Goal: Task Accomplishment & Management: Complete application form

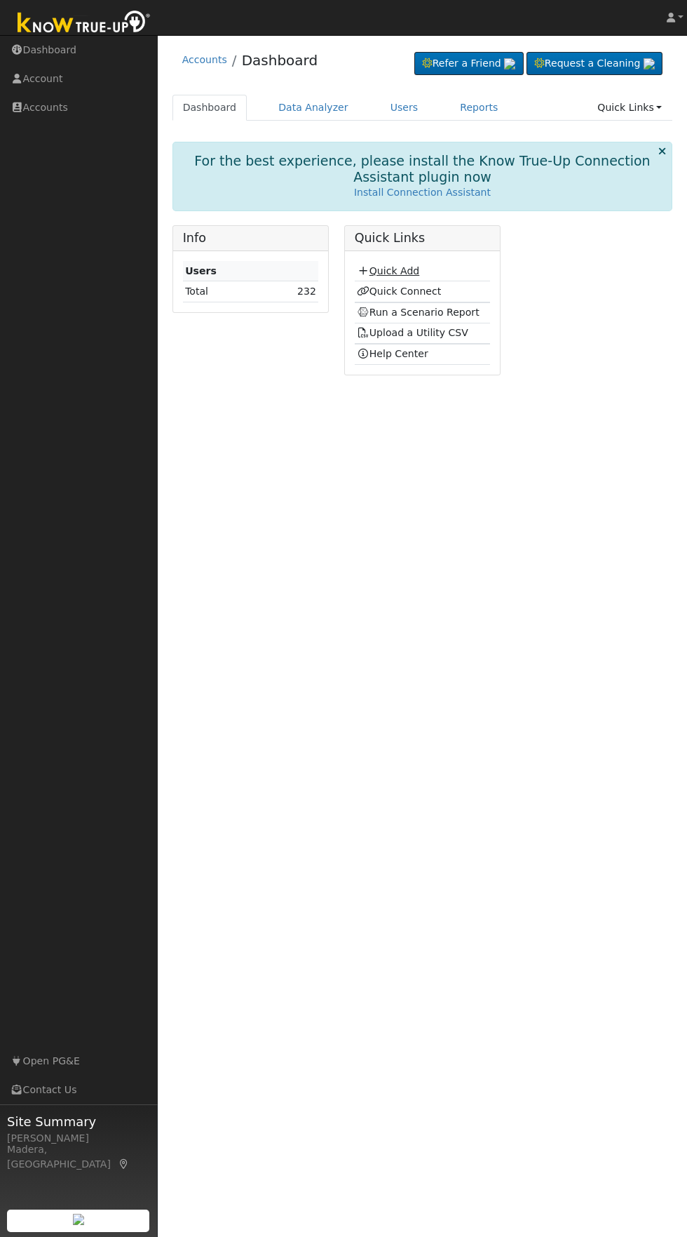
click at [397, 275] on link "Quick Add" at bounding box center [388, 270] width 62 height 11
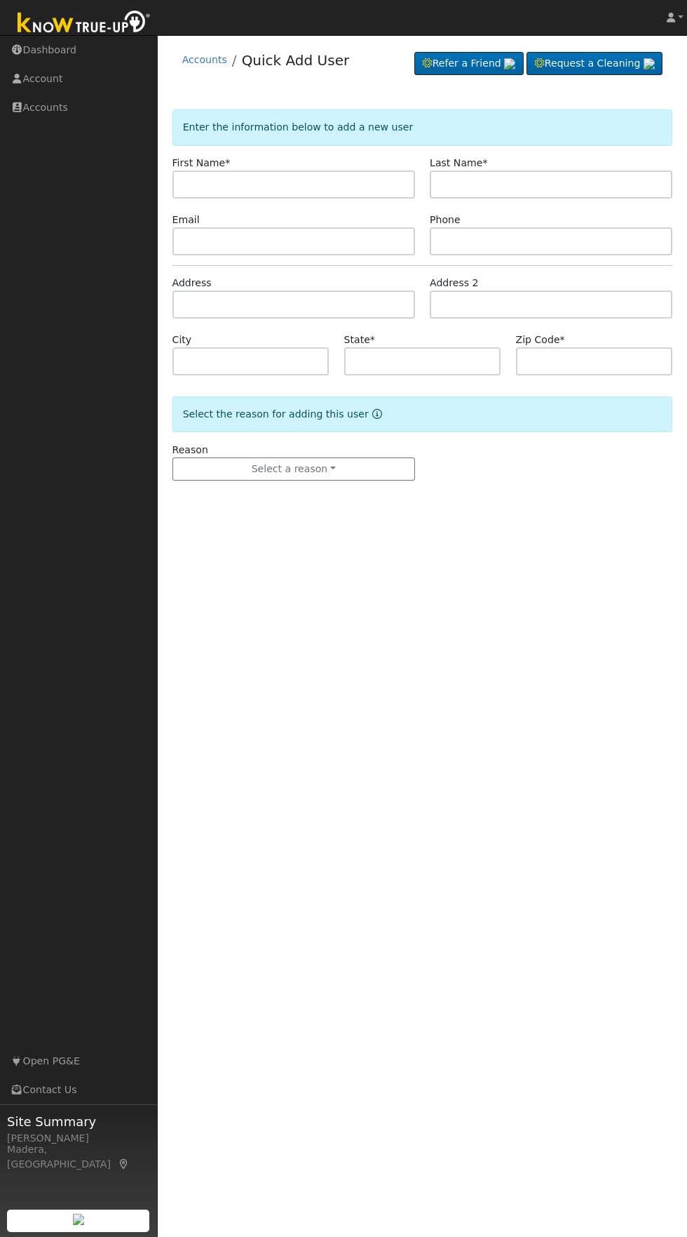
click at [342, 184] on input "text" at bounding box center [294, 184] width 243 height 28
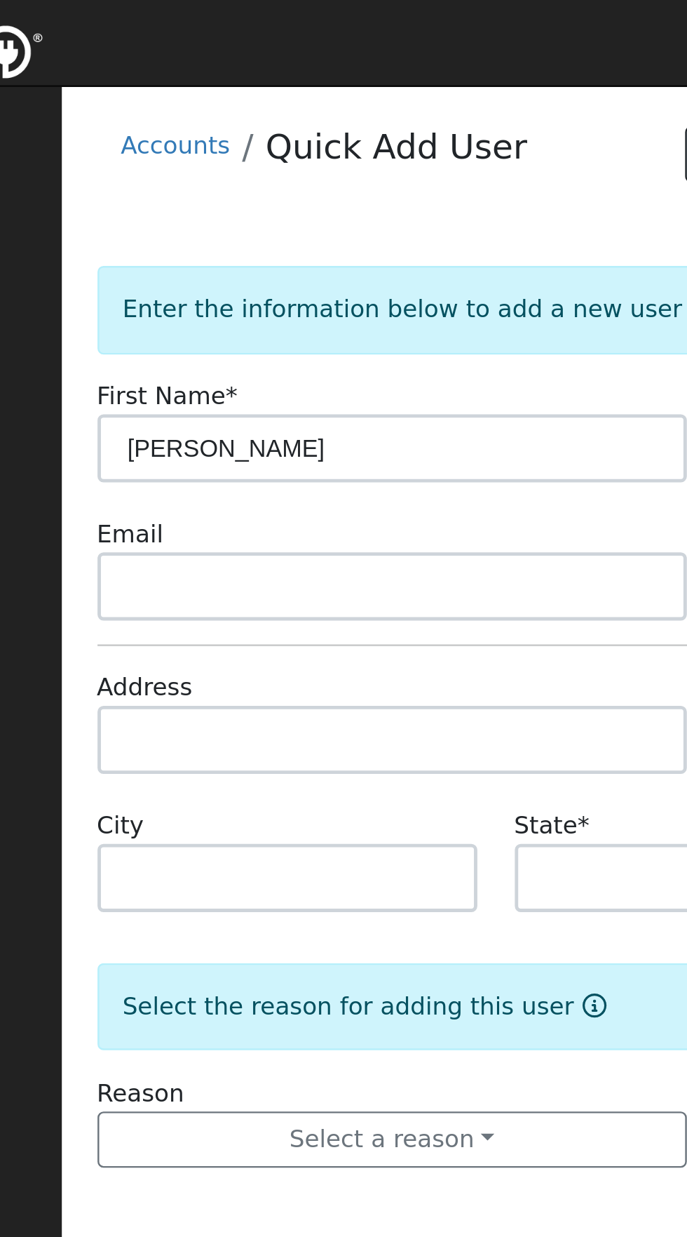
type input "Brian"
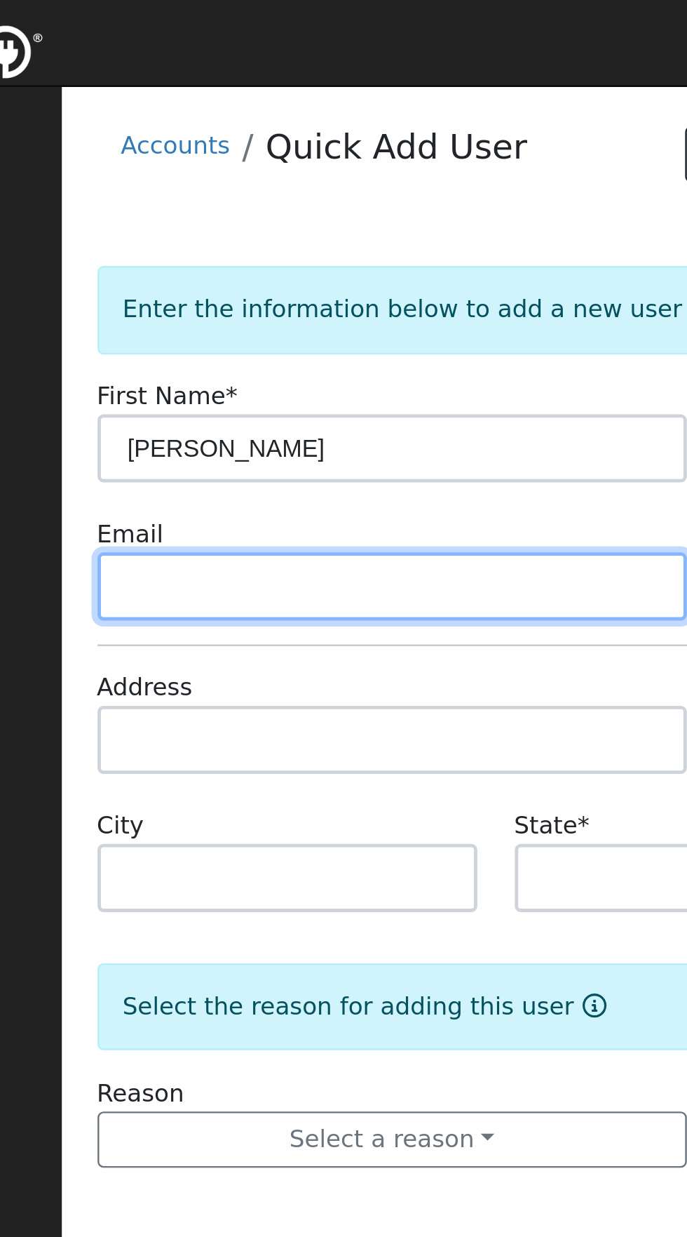
click at [344, 243] on input "text" at bounding box center [294, 241] width 243 height 28
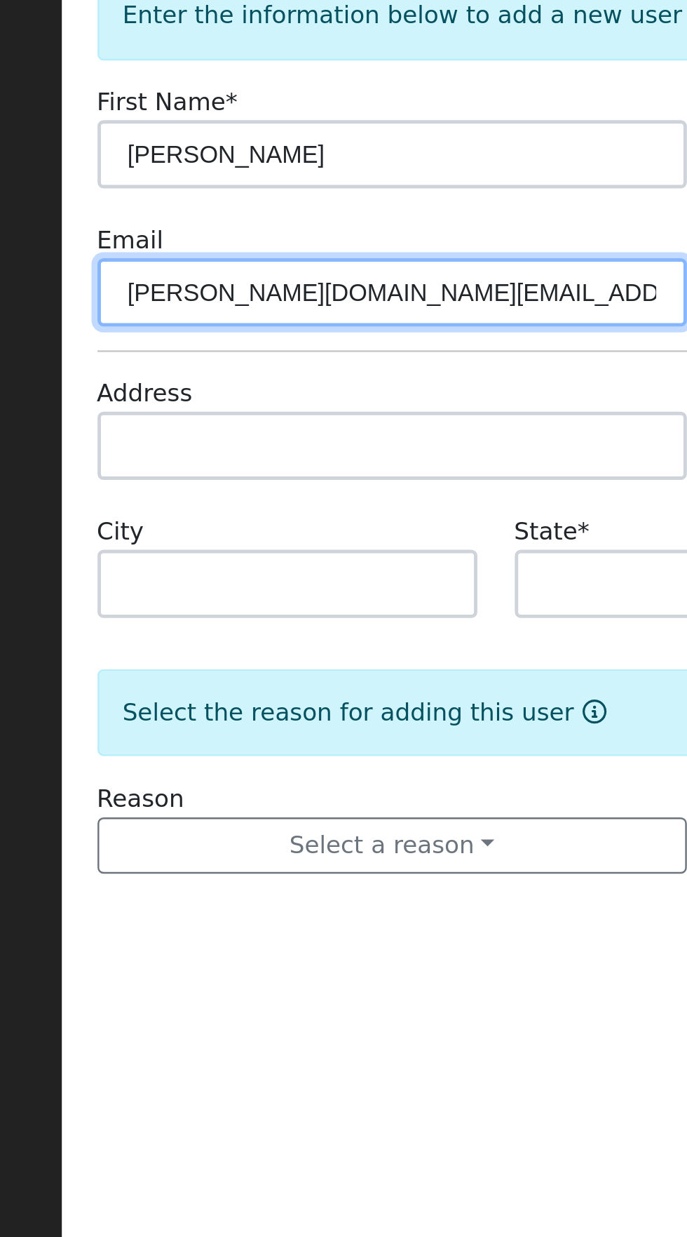
type input "Brian.56.ford@gmail.com"
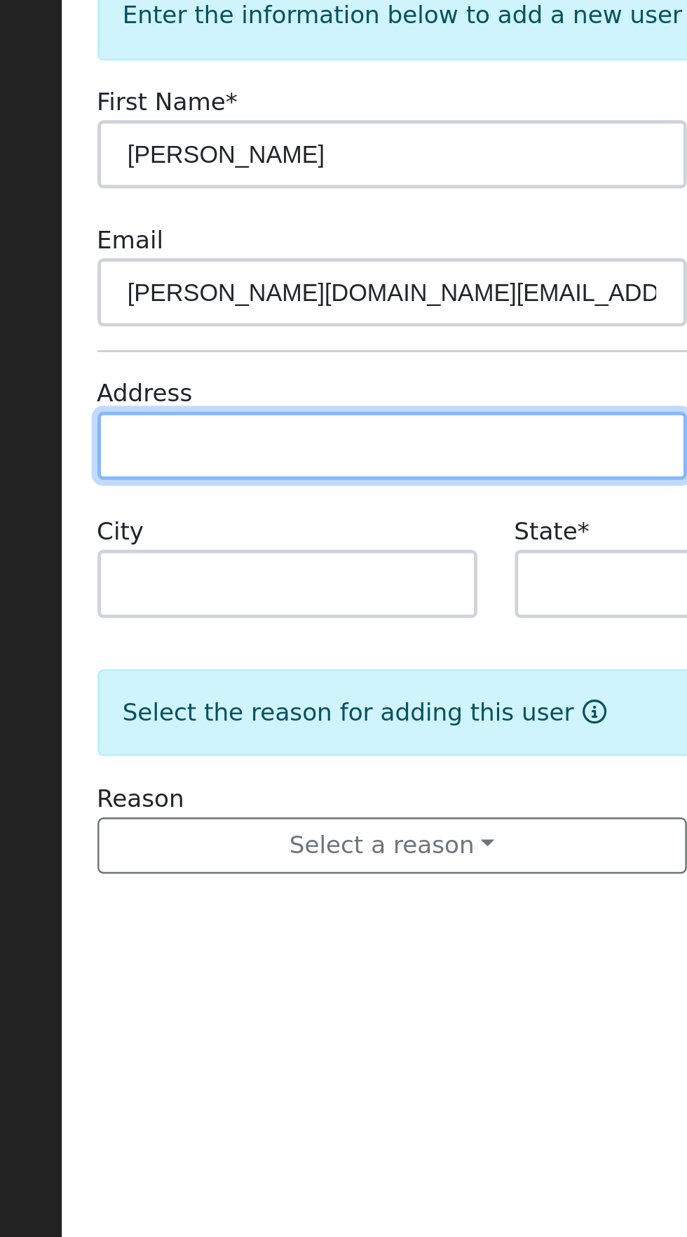
click at [342, 299] on input "text" at bounding box center [294, 304] width 243 height 28
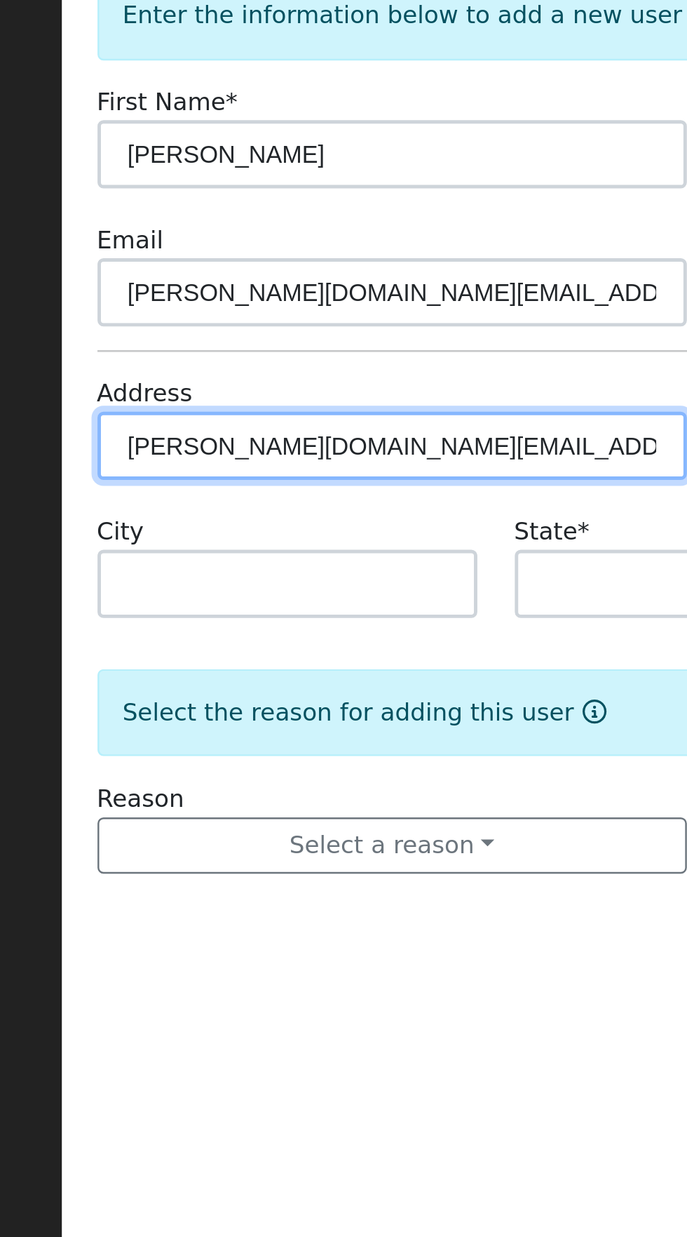
scroll to position [0, 17]
click at [285, 302] on input "Brian.56.ford@gmail.com 38731 deerbrook ln 93675" at bounding box center [294, 304] width 243 height 28
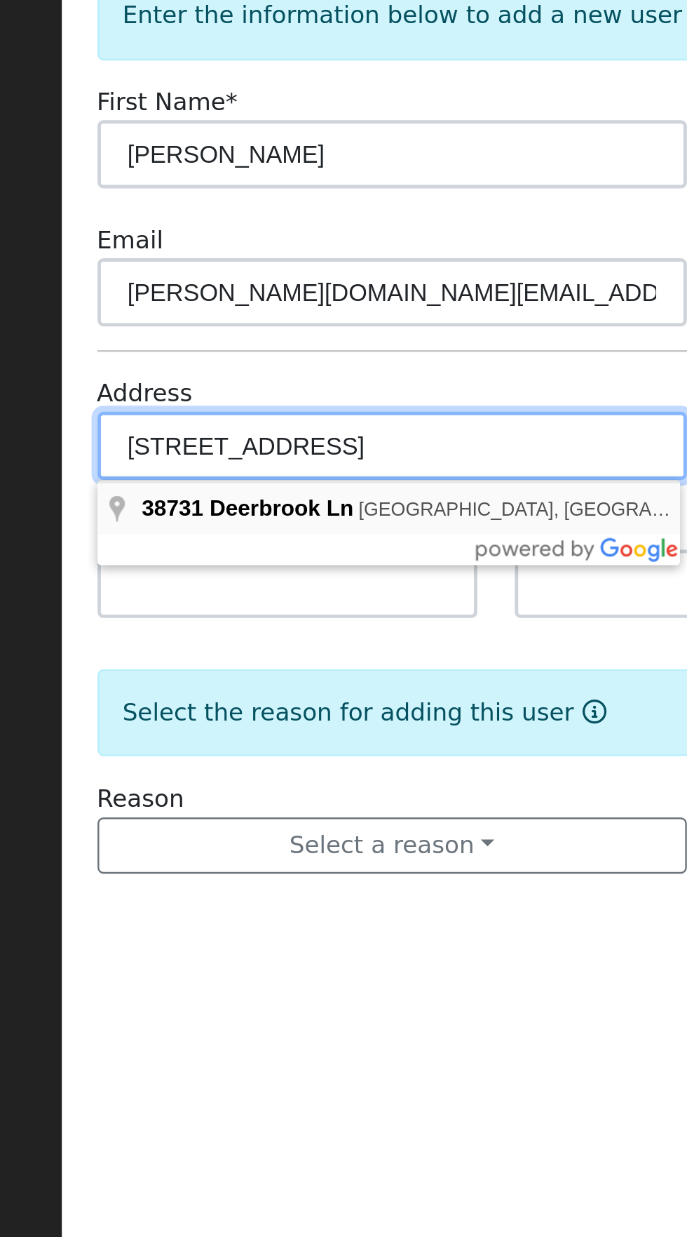
type input "38731 Deerbrook Lane"
type input "Yokuts Valley"
type input "CA"
type input "93675"
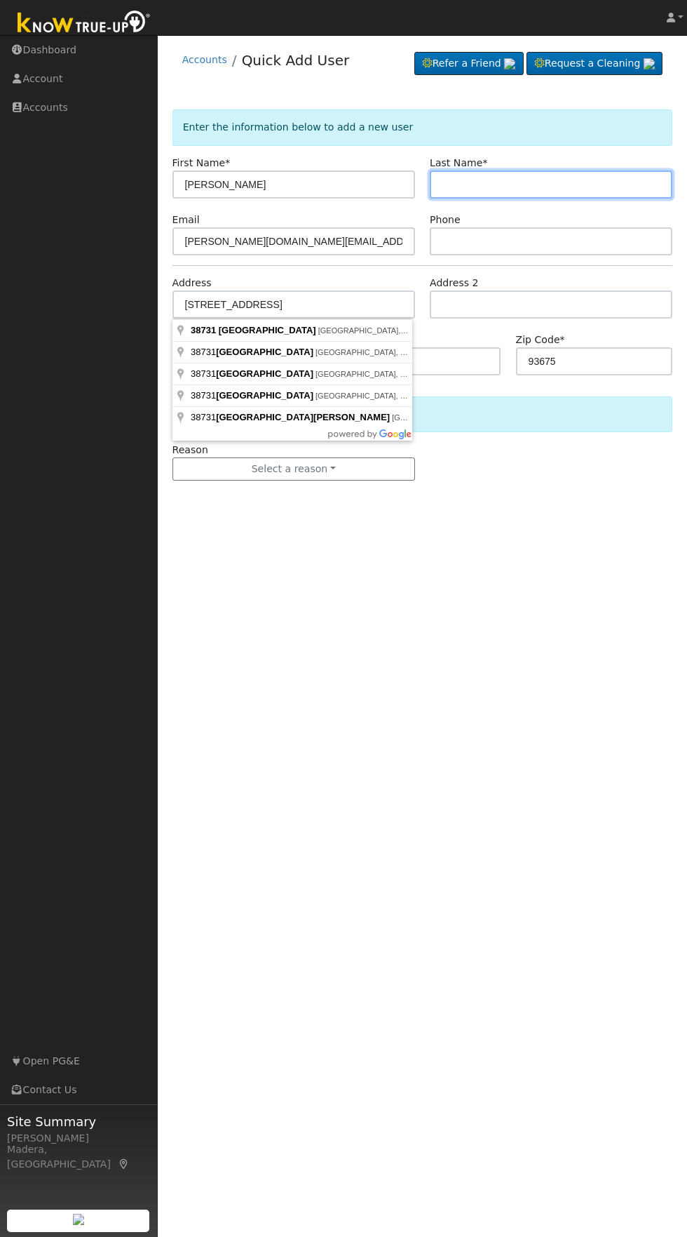
click at [584, 184] on input "text" at bounding box center [551, 184] width 243 height 28
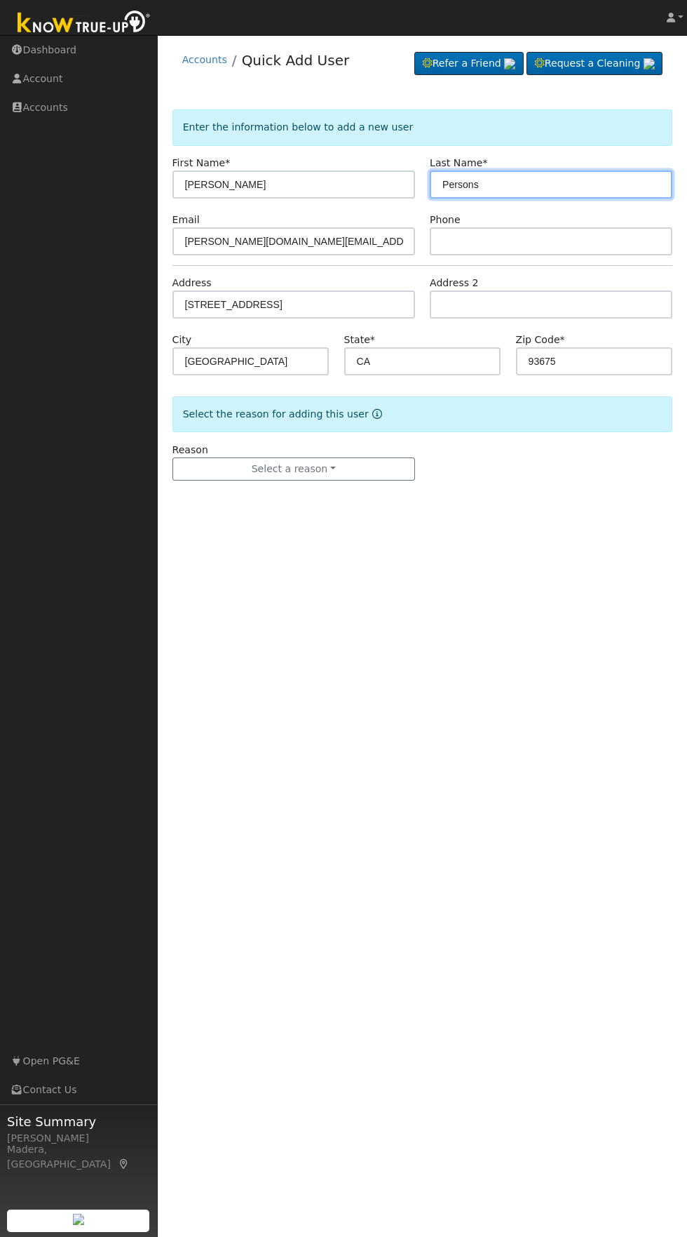
type input "Persons"
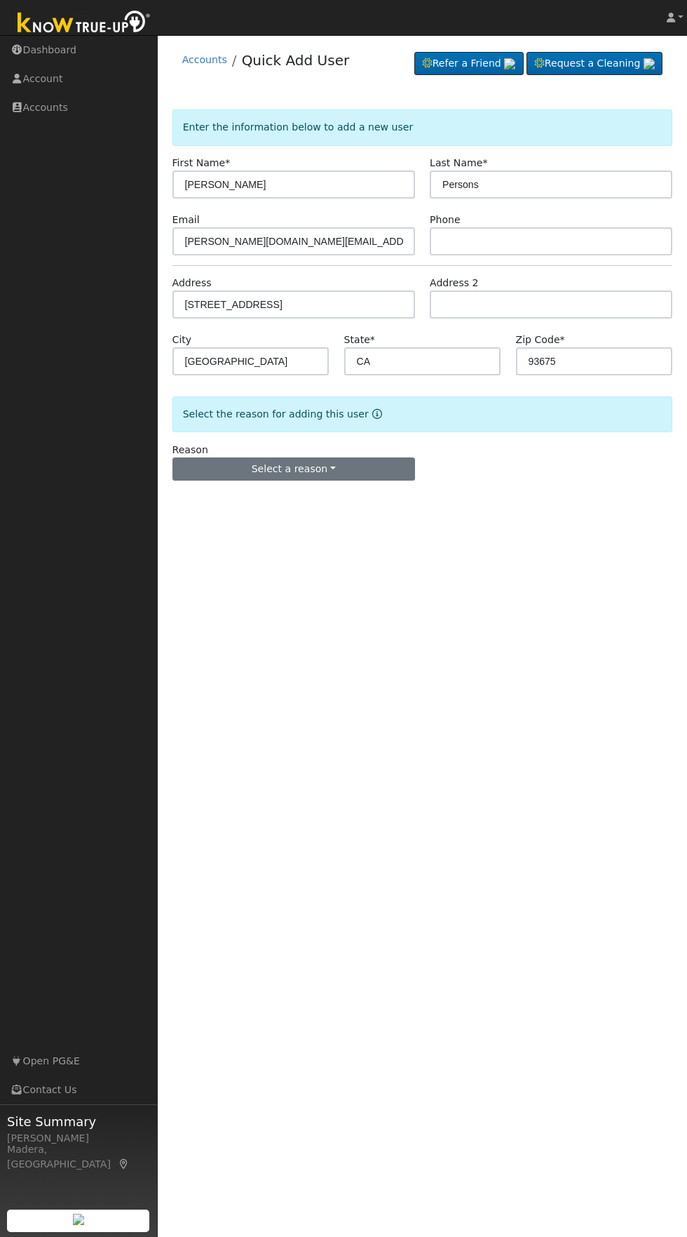
click at [365, 478] on button "Select a reason" at bounding box center [294, 469] width 243 height 24
click at [212, 506] on link "New lead" at bounding box center [250, 498] width 155 height 20
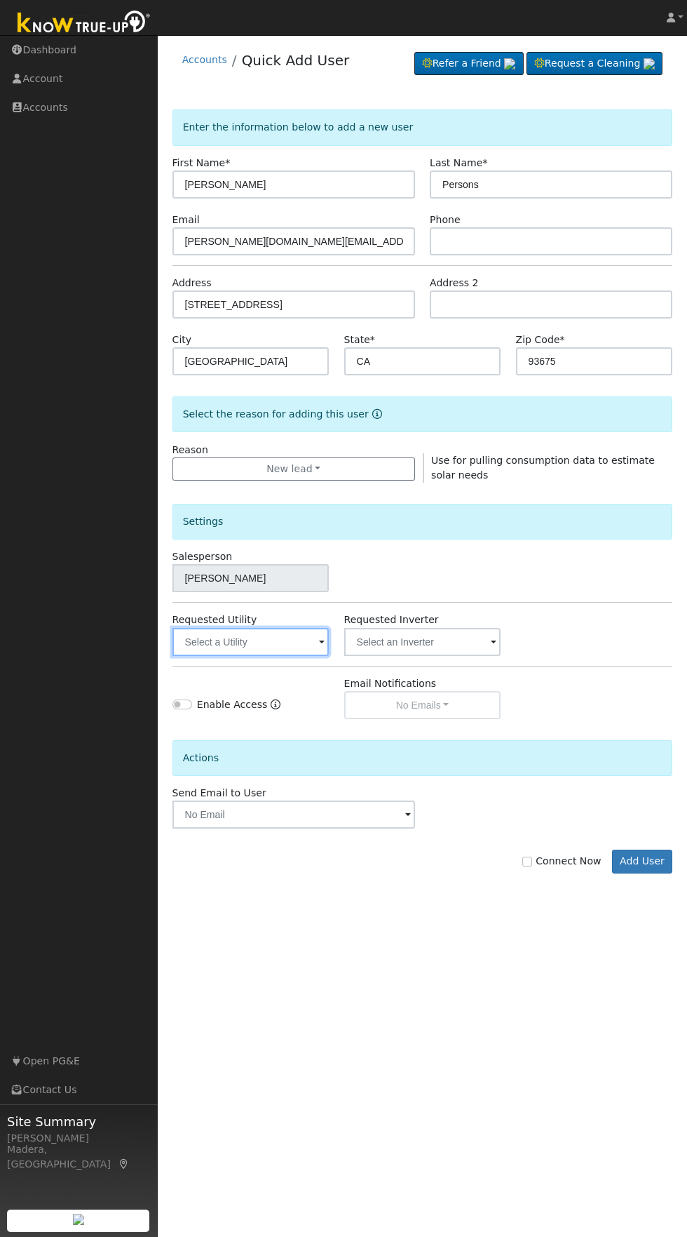
click at [270, 635] on input "text" at bounding box center [251, 642] width 157 height 28
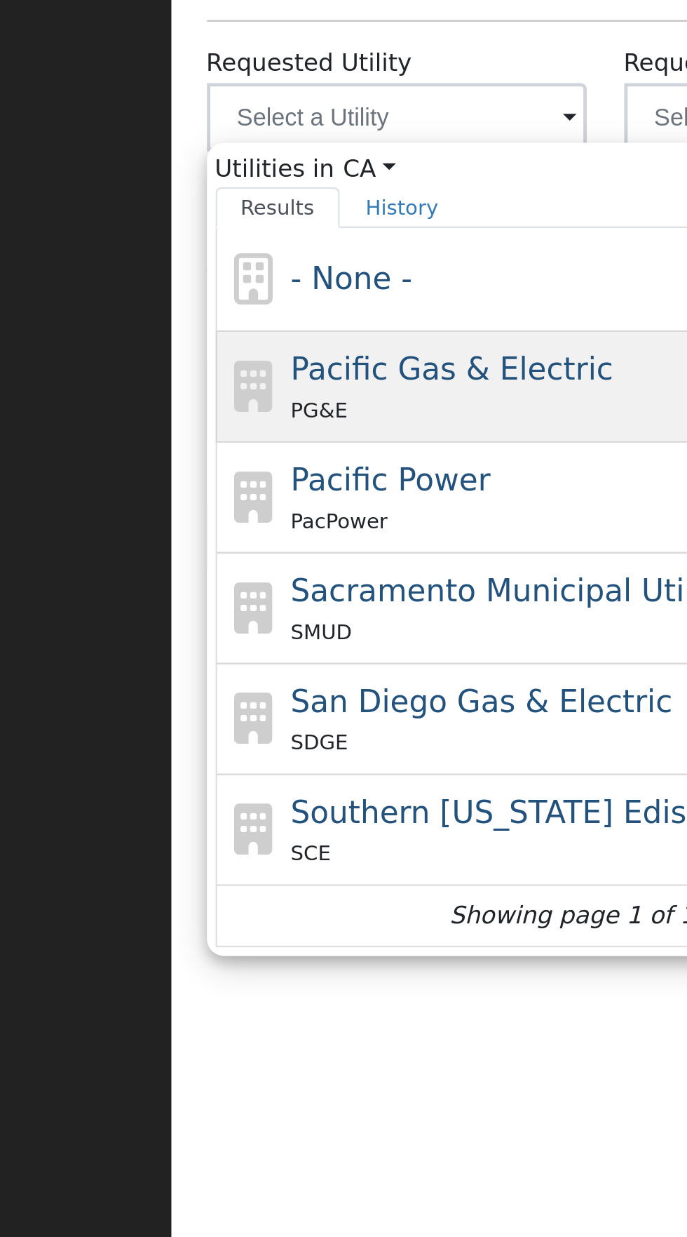
click at [308, 750] on span "Pacific Gas & Electric" at bounding box center [273, 745] width 133 height 15
type input "Pacific Gas & Electric"
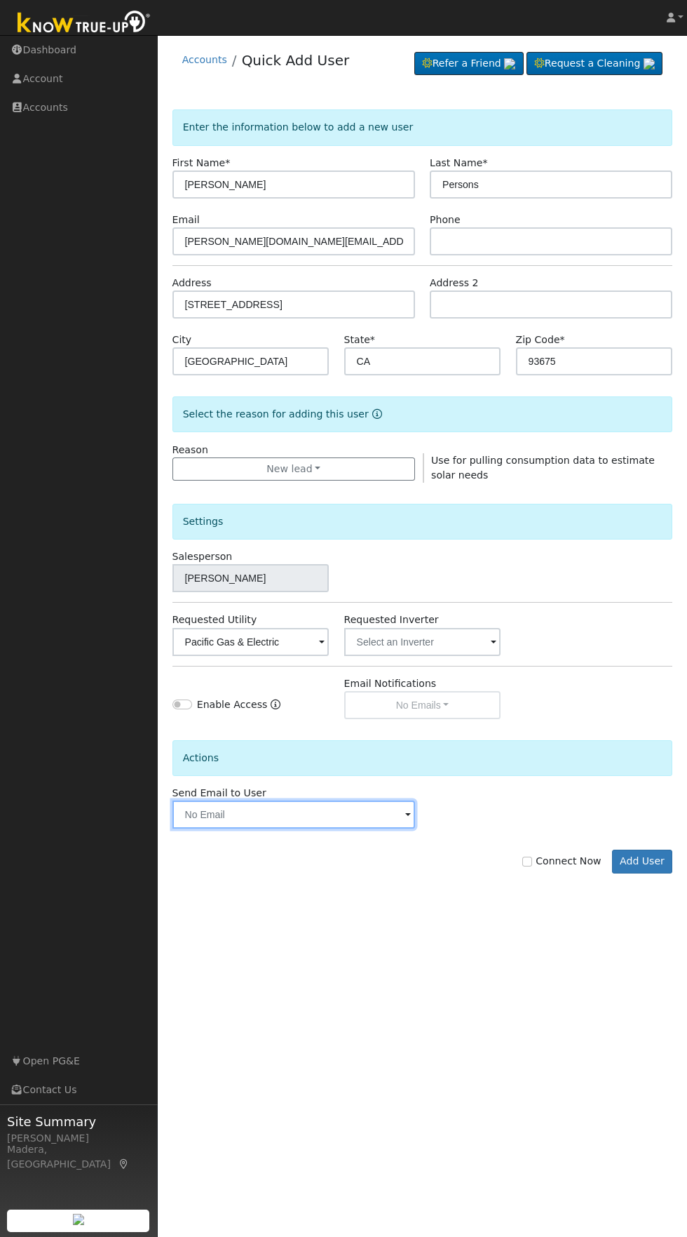
click at [366, 814] on input "text" at bounding box center [294, 814] width 243 height 28
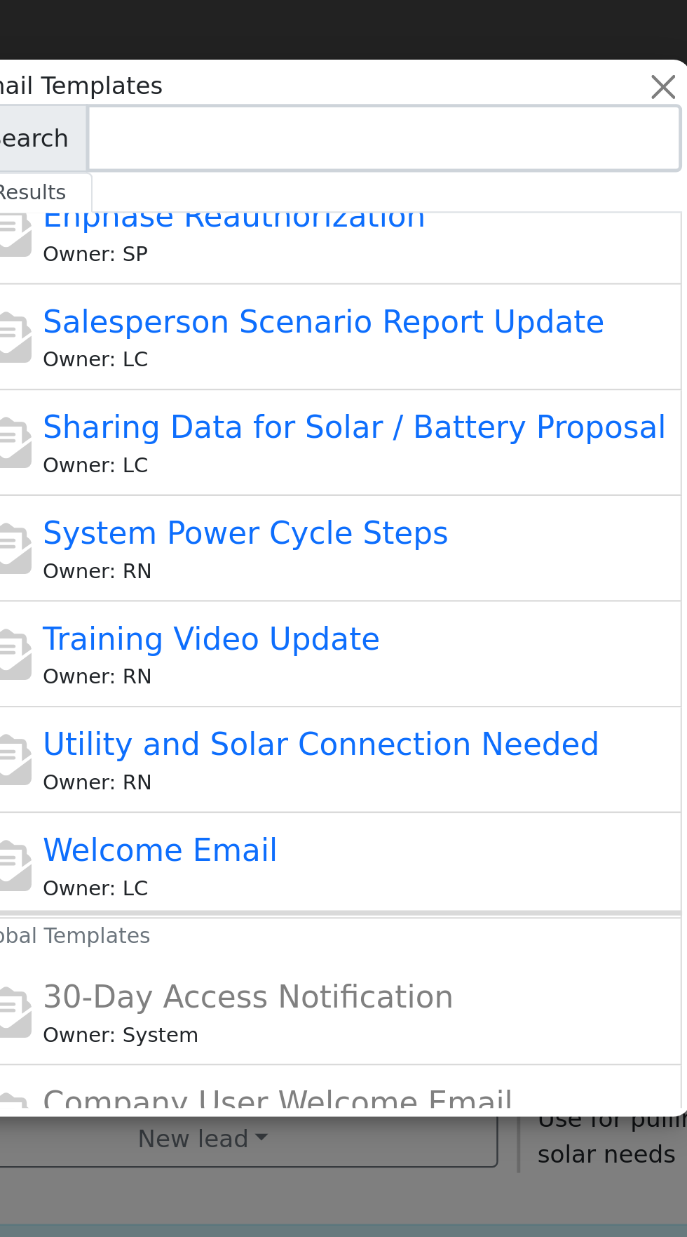
scroll to position [296, 0]
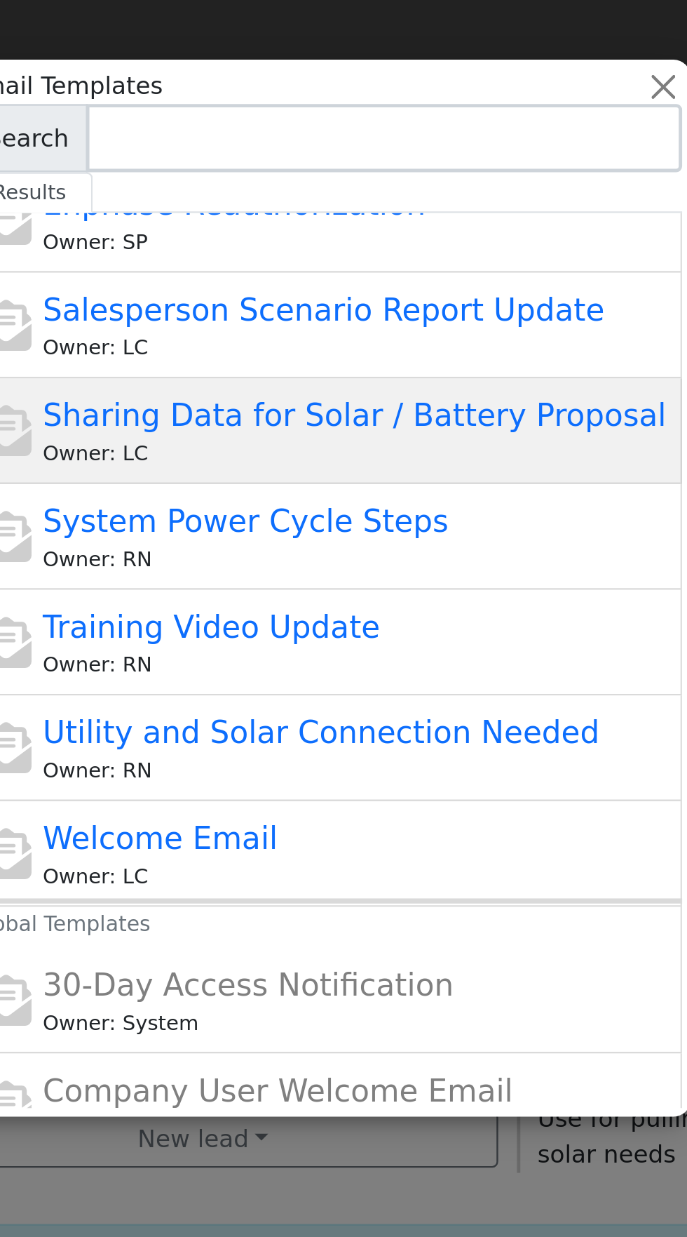
click at [429, 175] on span "Sharing Data for Solar / Battery Proposal" at bounding box center [356, 170] width 257 height 15
type input "Sharing Data for Solar / Battery Proposal"
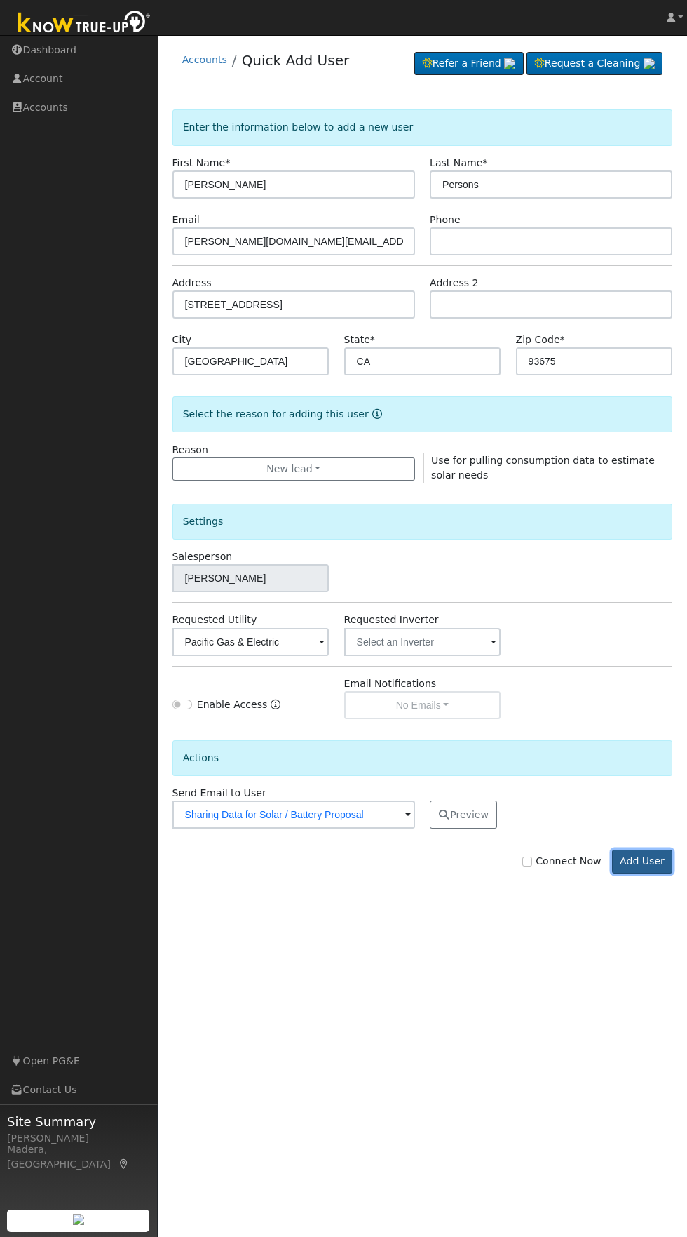
click at [663, 864] on button "Add User" at bounding box center [642, 861] width 61 height 24
